Goal: Task Accomplishment & Management: Manage account settings

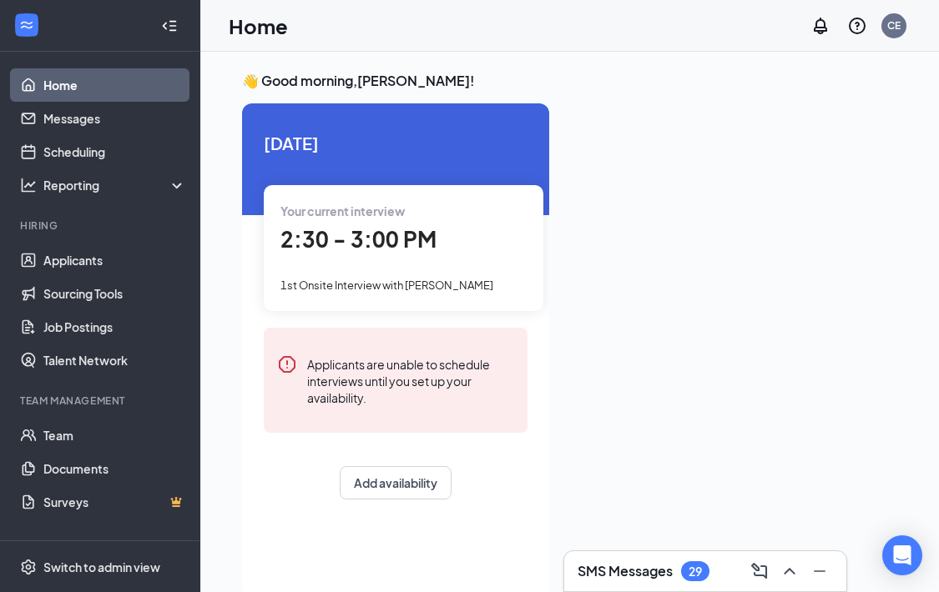
click at [401, 235] on span "2:30 - 3:00 PM" at bounding box center [358, 239] width 156 height 28
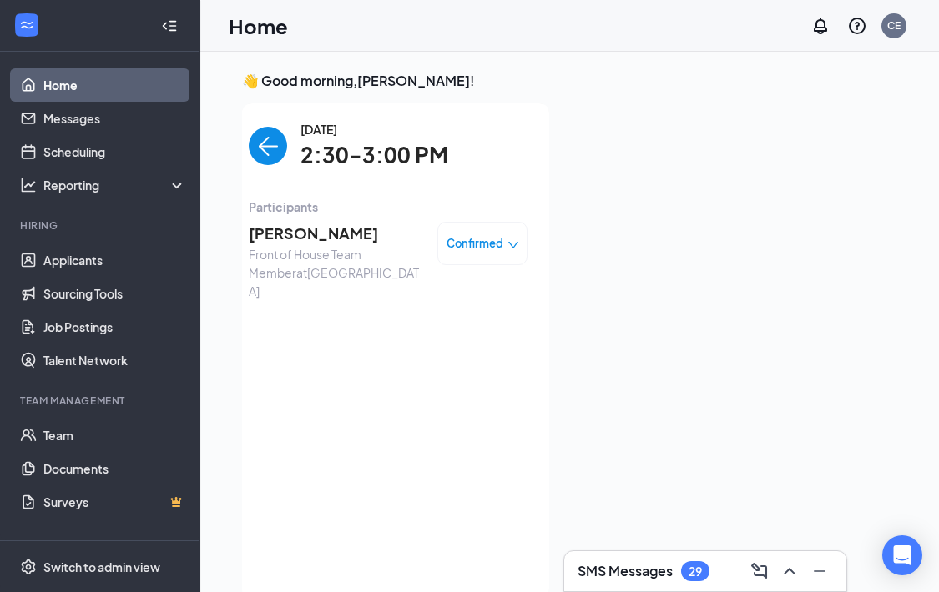
scroll to position [7, 0]
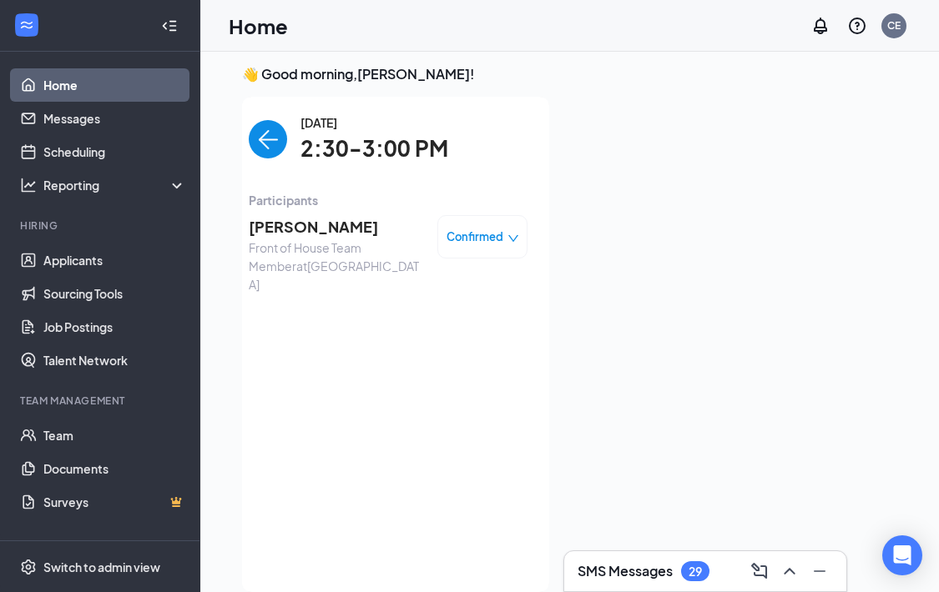
click at [338, 220] on span "[PERSON_NAME]" at bounding box center [336, 226] width 175 height 23
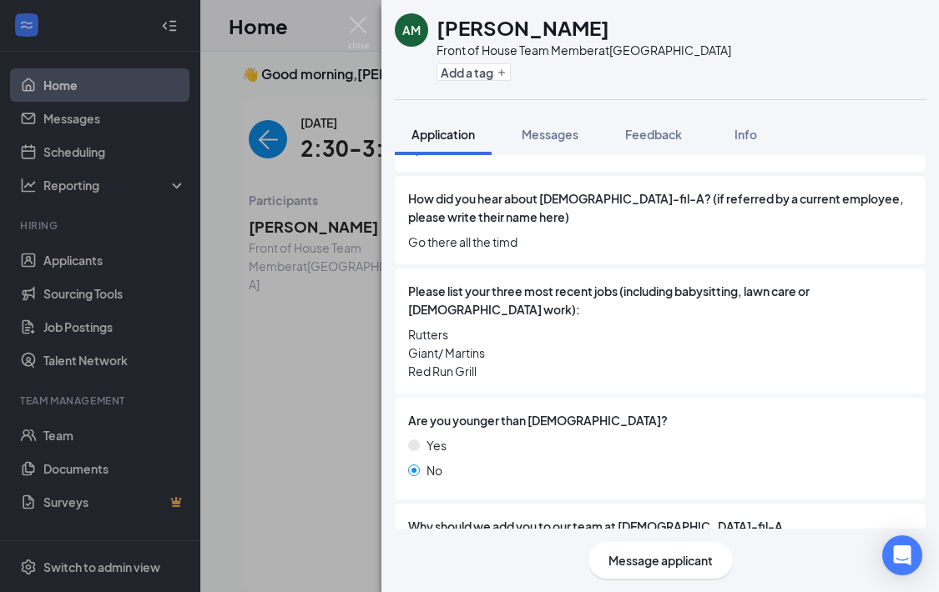
scroll to position [699, 0]
click at [345, 382] on div "AM [PERSON_NAME] Front of House Team Member at [GEOGRAPHIC_DATA] Add a tag Appl…" at bounding box center [469, 296] width 939 height 592
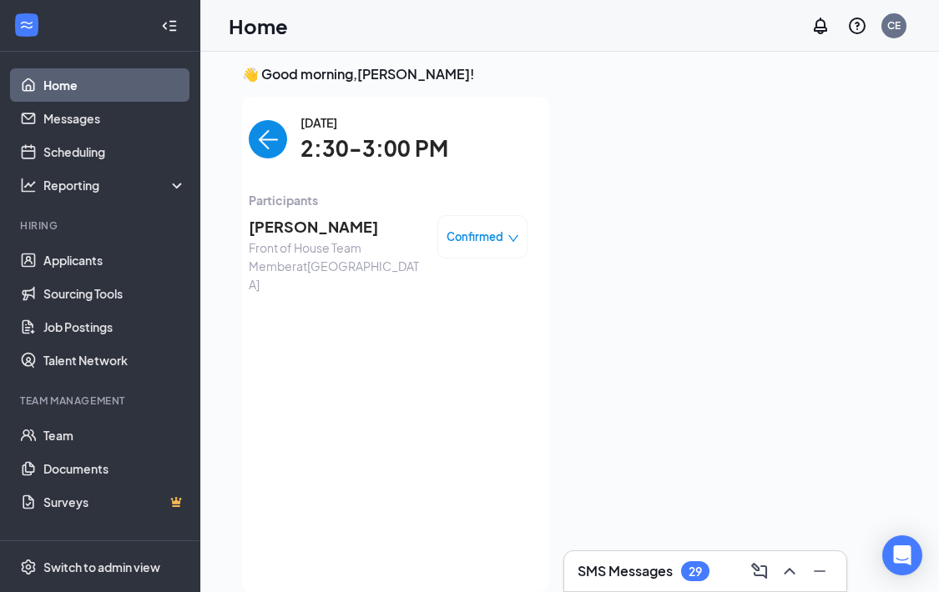
click at [329, 228] on span "[PERSON_NAME]" at bounding box center [336, 226] width 175 height 23
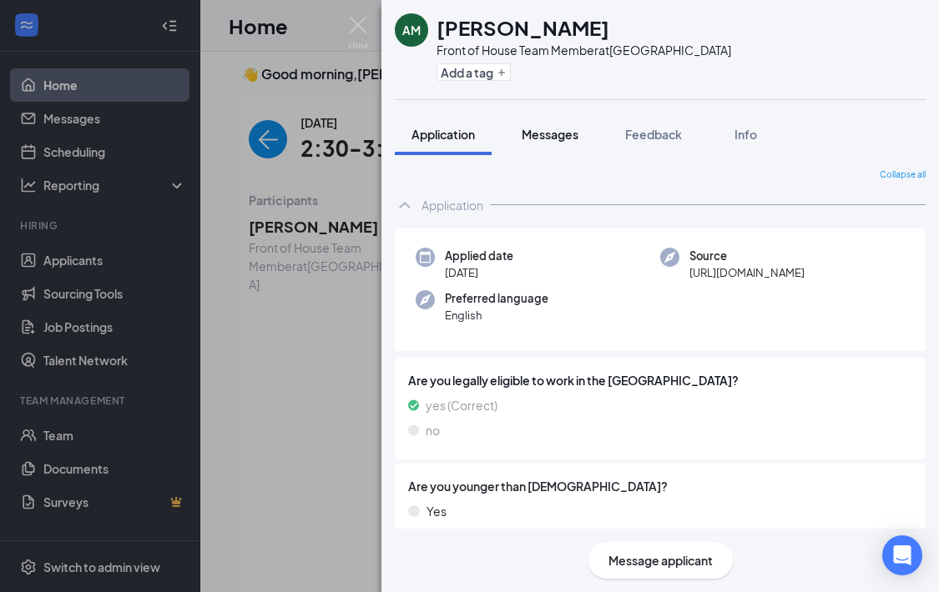
click at [565, 115] on button "Messages" at bounding box center [550, 134] width 90 height 42
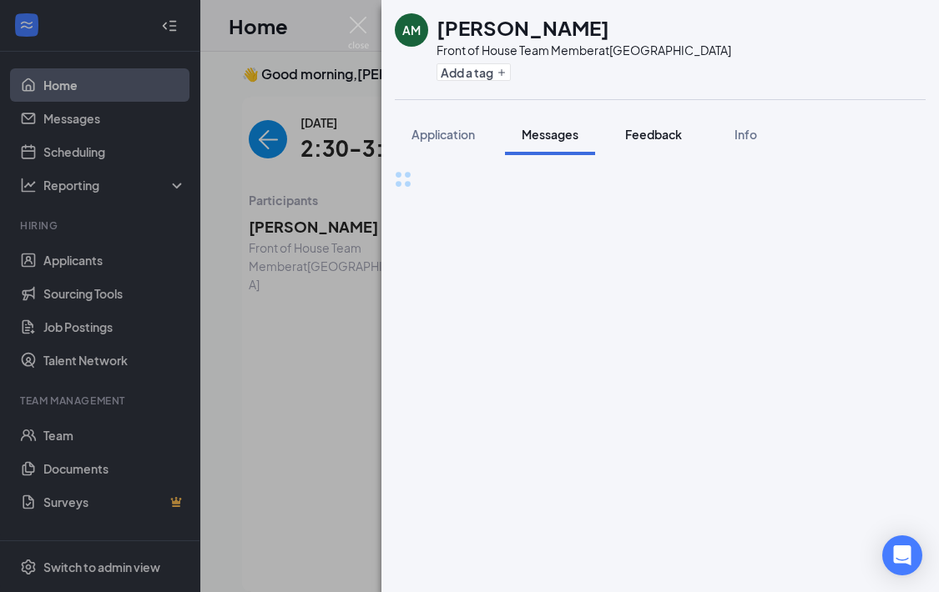
click at [630, 144] on button "Feedback" at bounding box center [653, 134] width 90 height 42
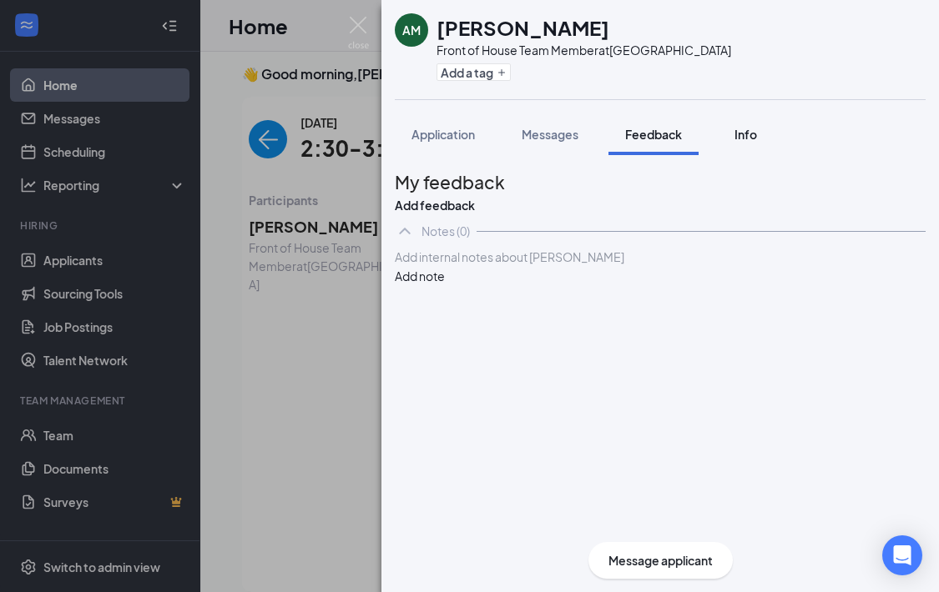
click at [738, 122] on button "Info" at bounding box center [745, 134] width 67 height 42
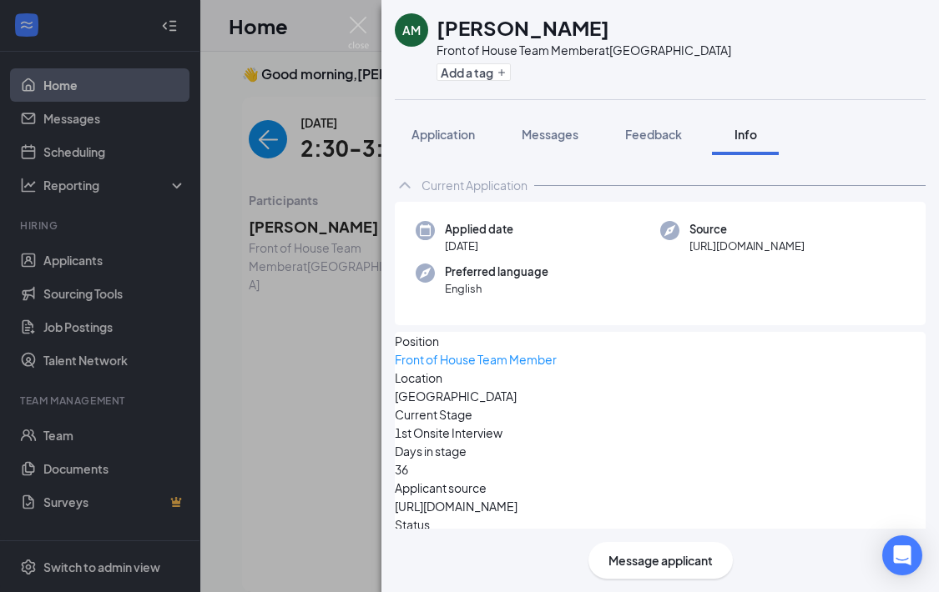
click at [155, 236] on div "AM [PERSON_NAME] Front of House Team Member at [GEOGRAPHIC_DATA] Add a tag Appl…" at bounding box center [469, 296] width 939 height 592
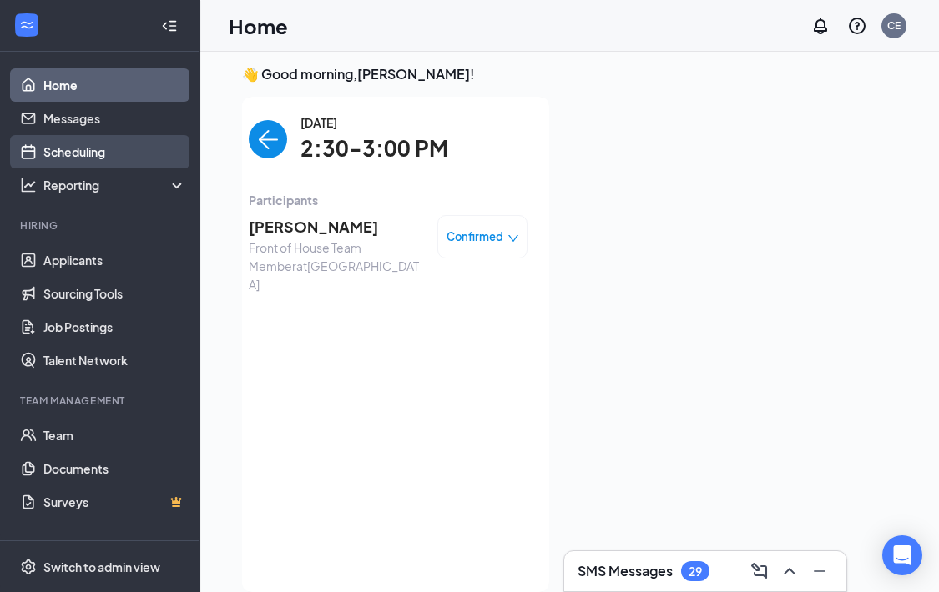
click at [106, 161] on link "Scheduling" at bounding box center [114, 151] width 143 height 33
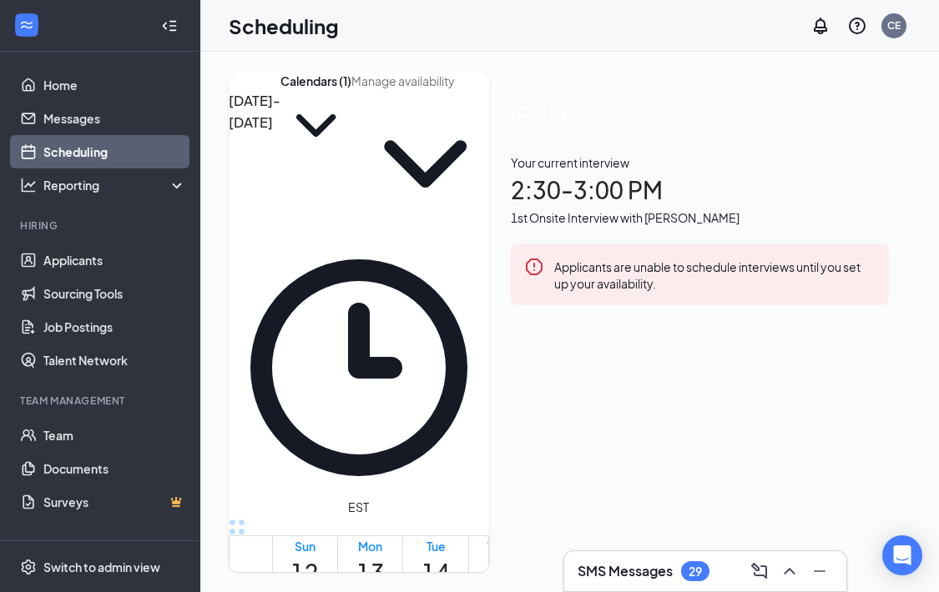
scroll to position [1405, 0]
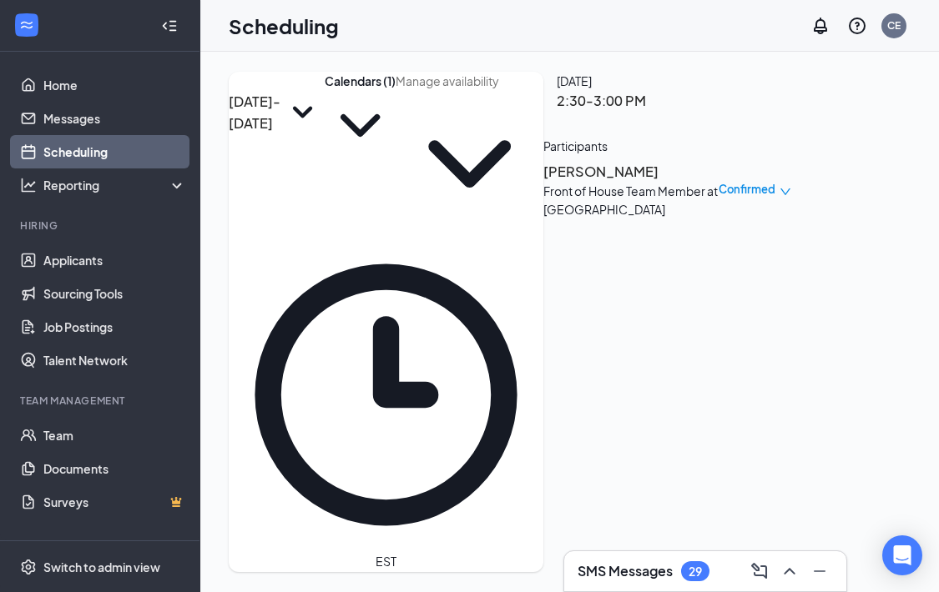
click at [718, 183] on h3 "[PERSON_NAME]" at bounding box center [630, 172] width 175 height 22
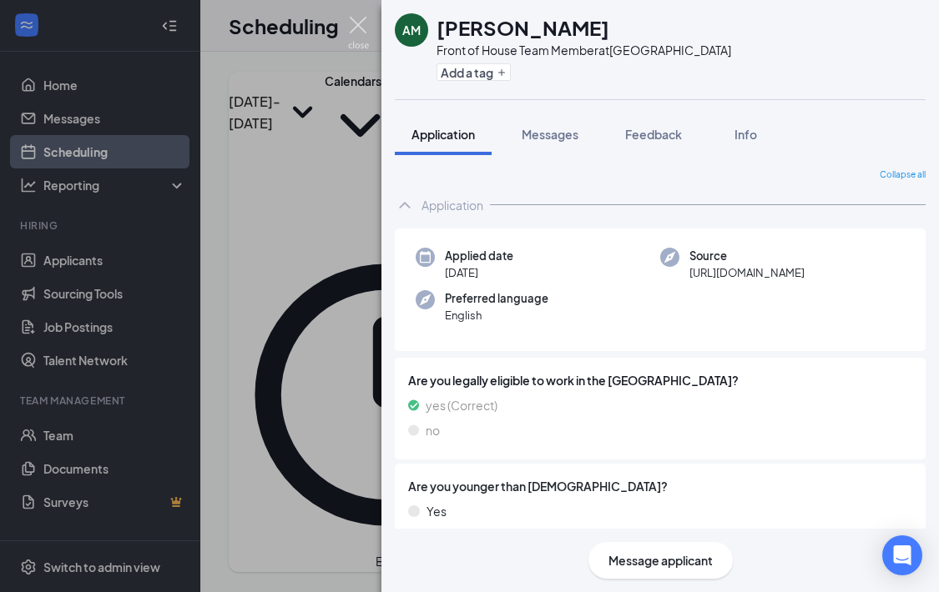
click at [348, 27] on img at bounding box center [358, 33] width 21 height 33
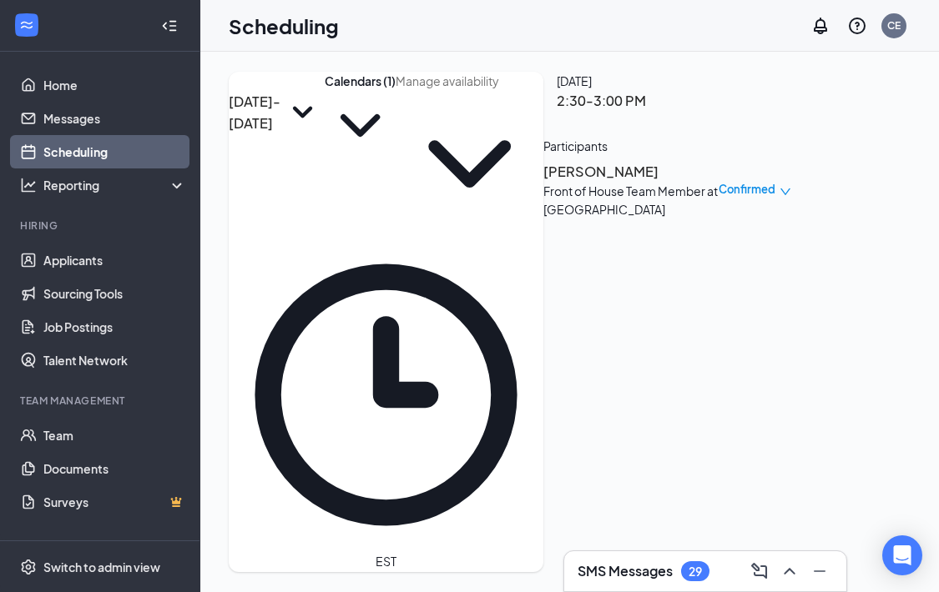
scroll to position [0, 174]
click at [775, 198] on span "Confirmed" at bounding box center [746, 189] width 57 height 17
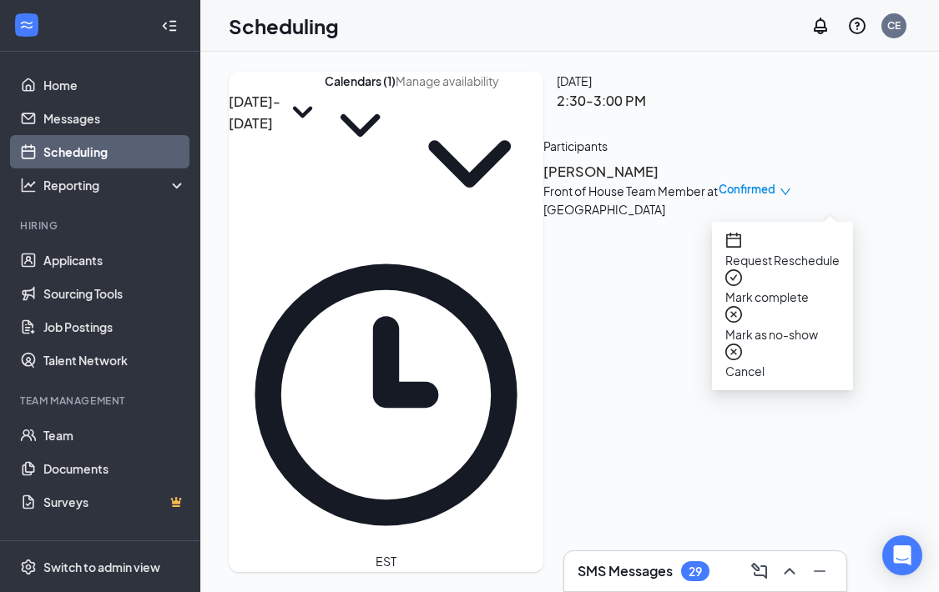
click at [779, 325] on span "Mark as no-show" at bounding box center [782, 334] width 114 height 18
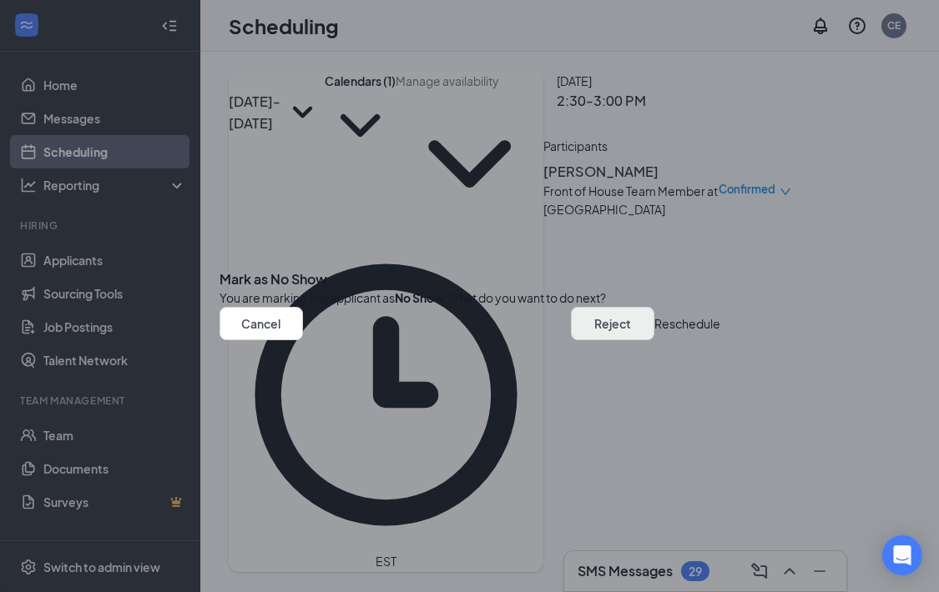
click at [571, 340] on button "Reject" at bounding box center [612, 323] width 83 height 33
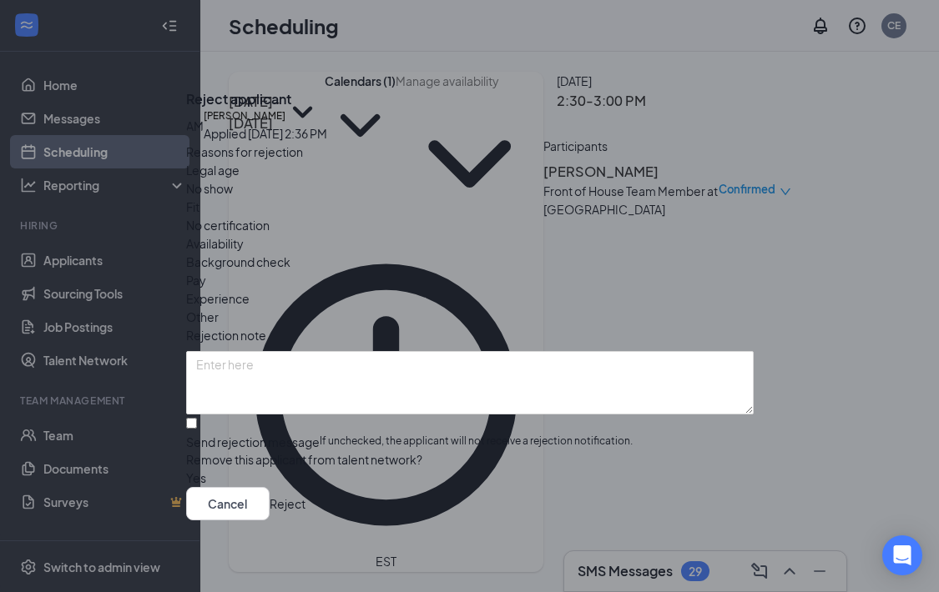
click at [305, 509] on button "Reject" at bounding box center [288, 503] width 36 height 33
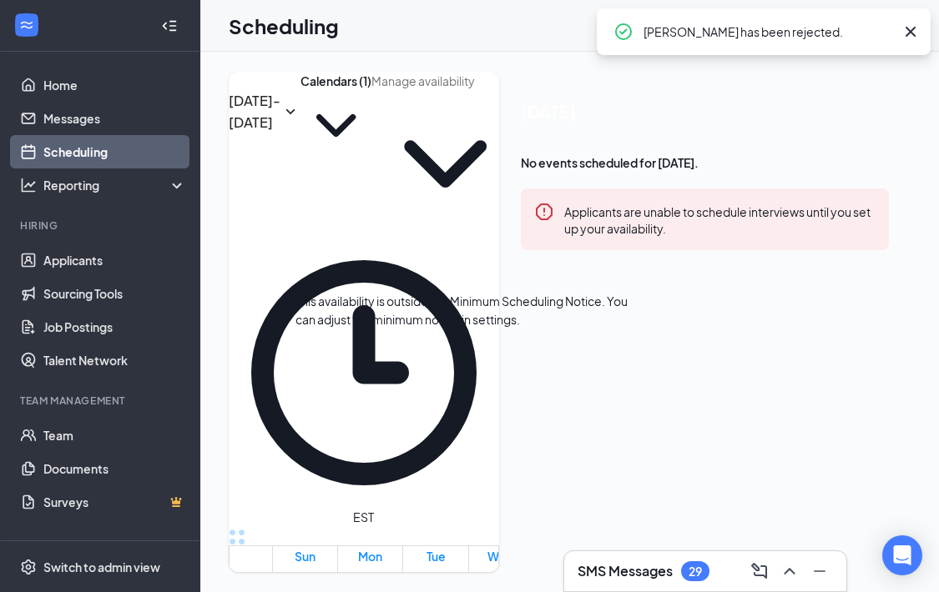
scroll to position [1571, 0]
